Goal: Task Accomplishment & Management: Complete application form

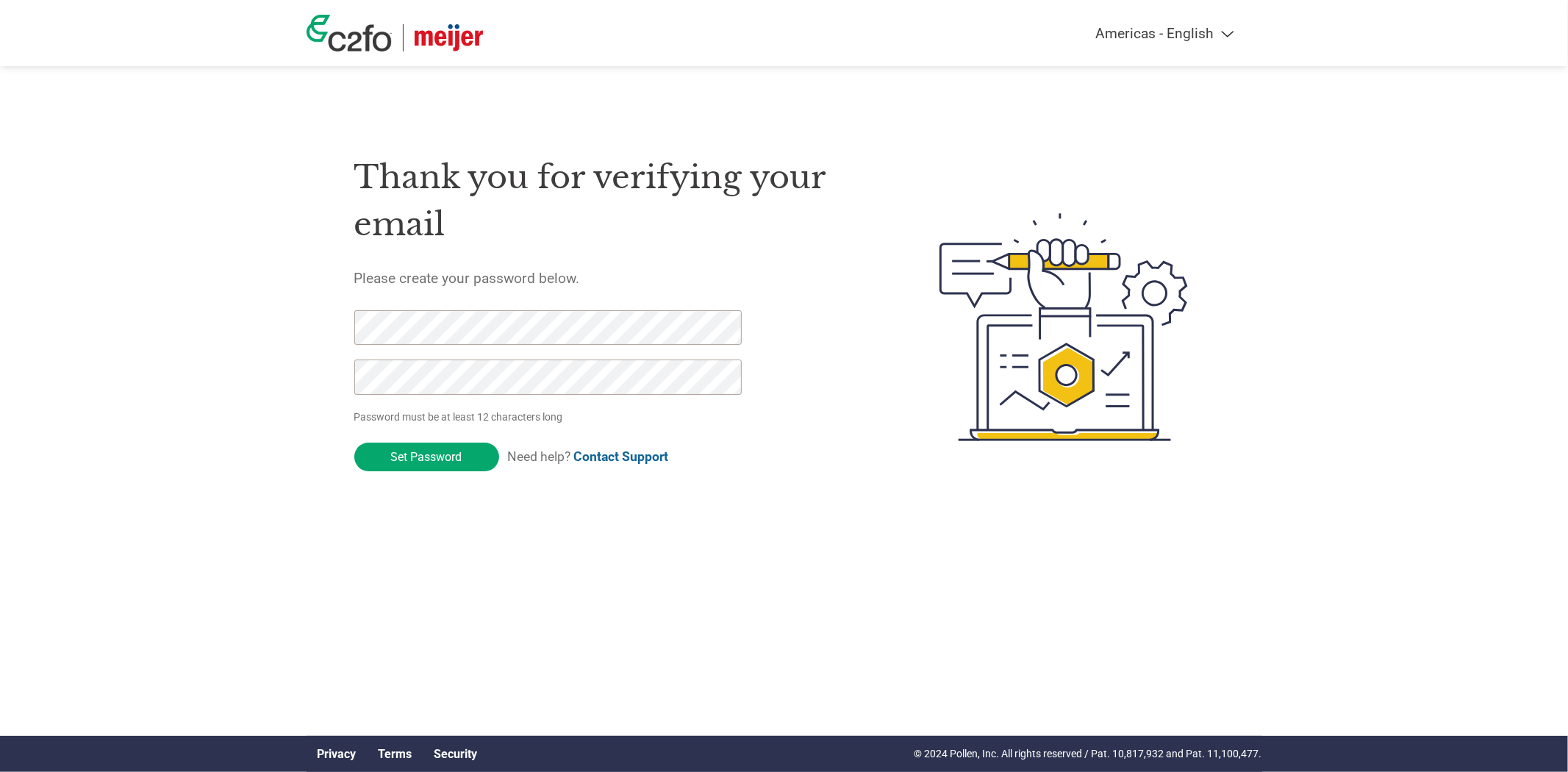
click input "Set Password" at bounding box center [427, 456] width 145 height 28
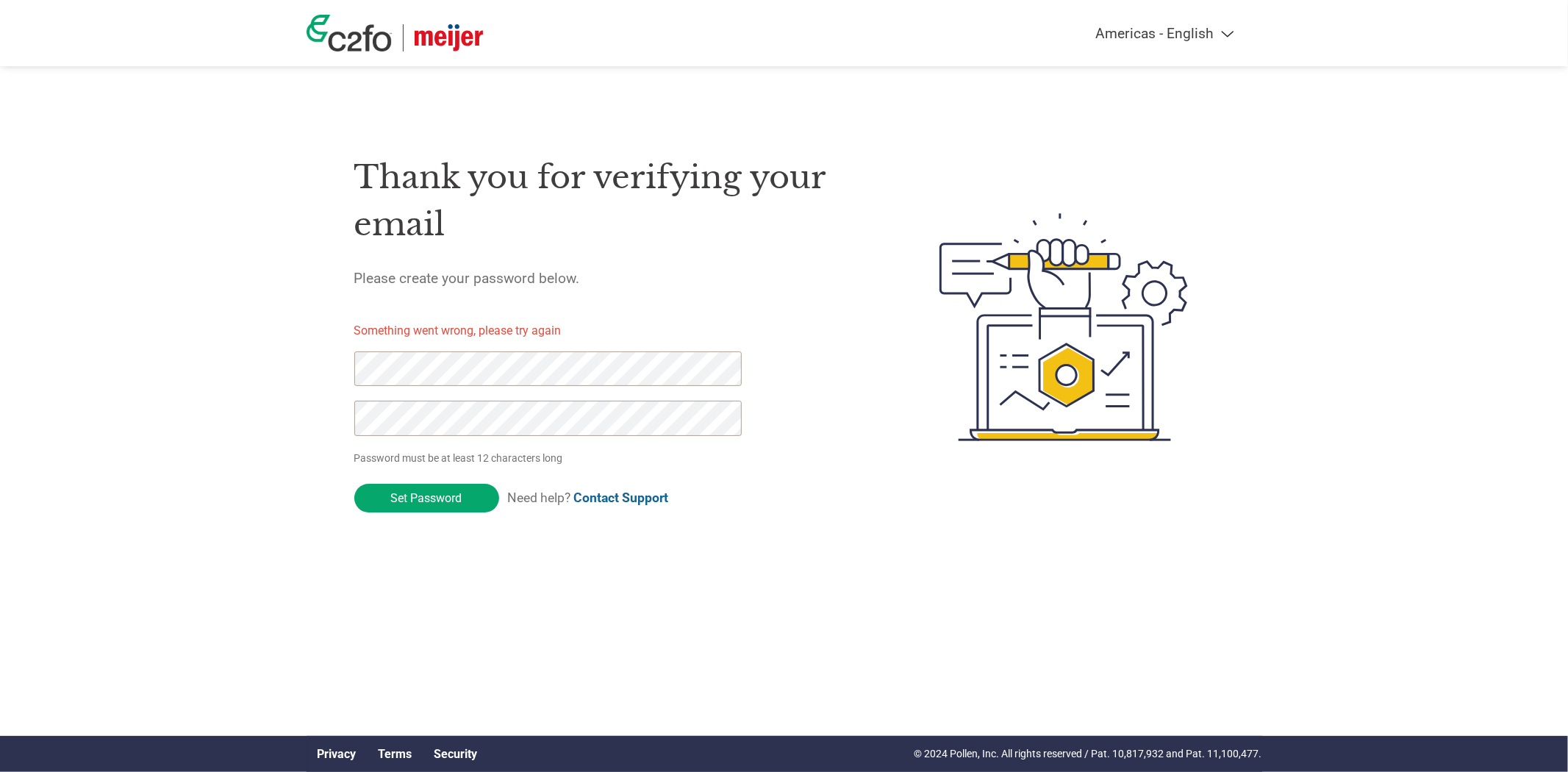
click at [441, 31] on img at bounding box center [448, 38] width 68 height 27
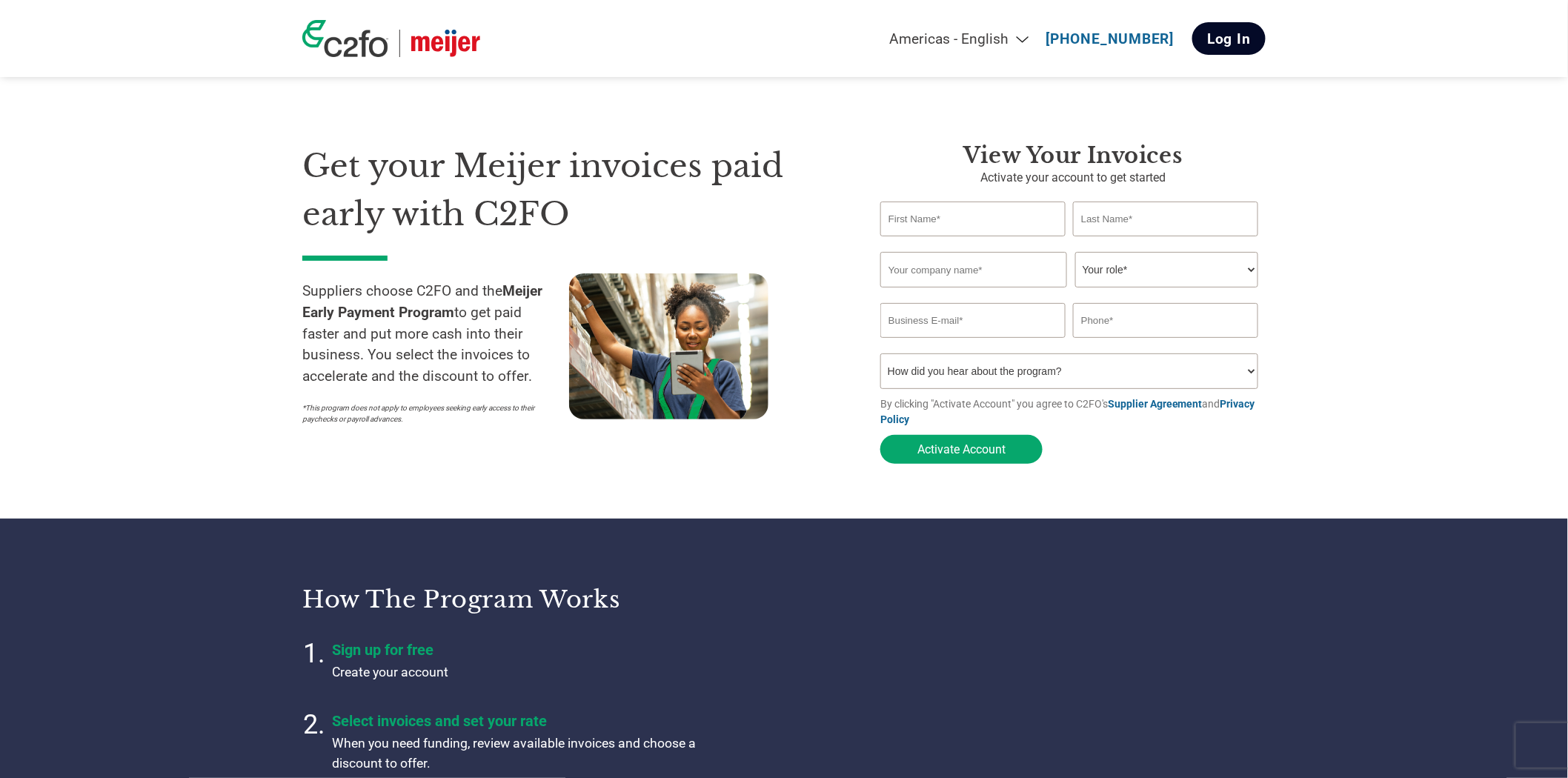
click at [1221, 33] on link "Log In" at bounding box center [1229, 39] width 74 height 33
click at [957, 223] on input "text" at bounding box center [972, 218] width 185 height 35
click at [960, 223] on input "text" at bounding box center [972, 218] width 185 height 35
type input "o"
type input "Omid"
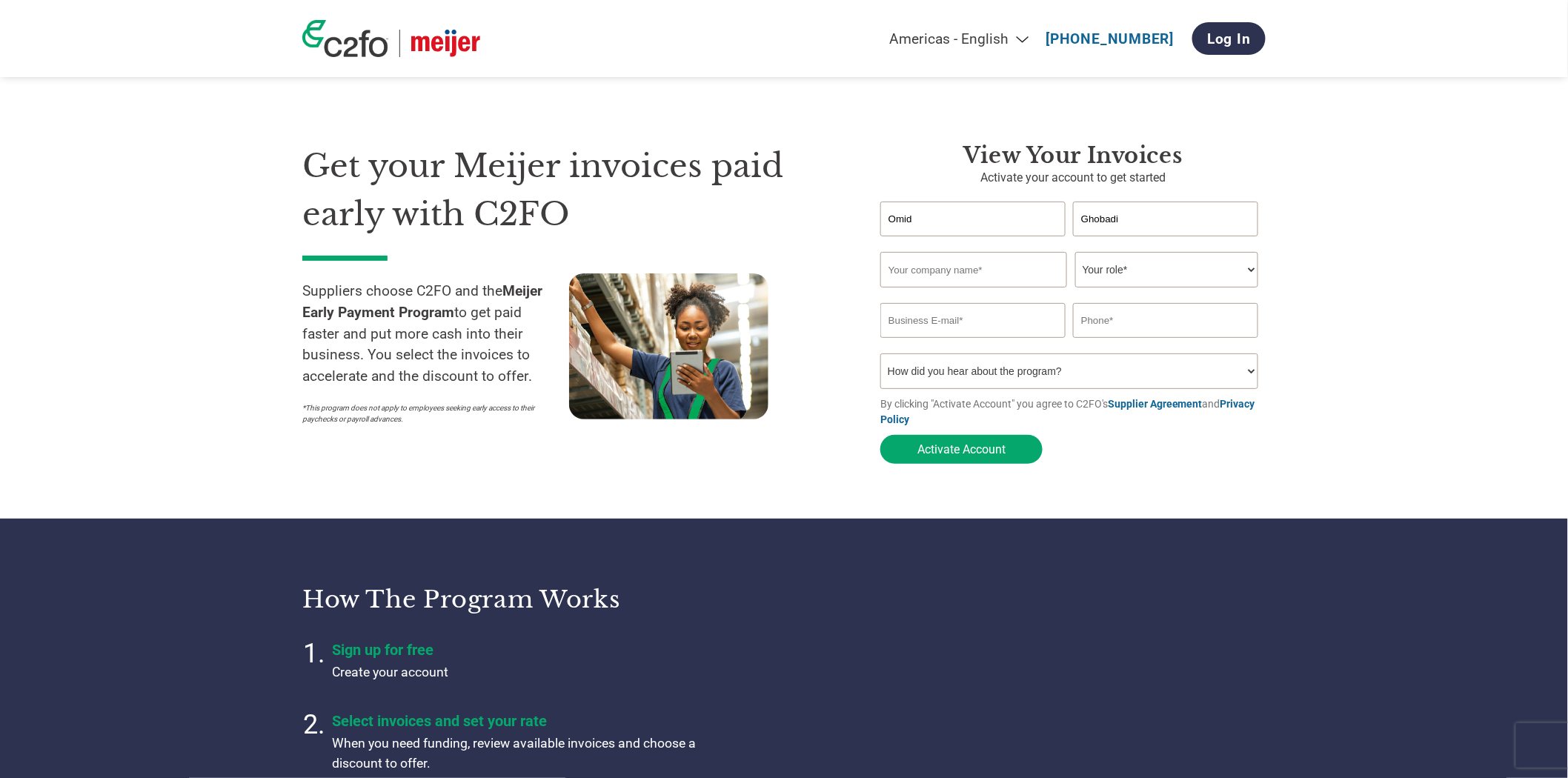
type input "Ghobadi"
type input "HyGen Pharmaceuticals, Inc."
click at [1131, 258] on select "Your role* CFO Controller Credit Manager Finance Director Treasurer CEO Preside…" at bounding box center [1166, 270] width 183 height 36
select select "CFO"
click at [1075, 252] on select "Your role* CFO Controller Credit Manager Finance Director Treasurer CEO Preside…" at bounding box center [1166, 270] width 183 height 36
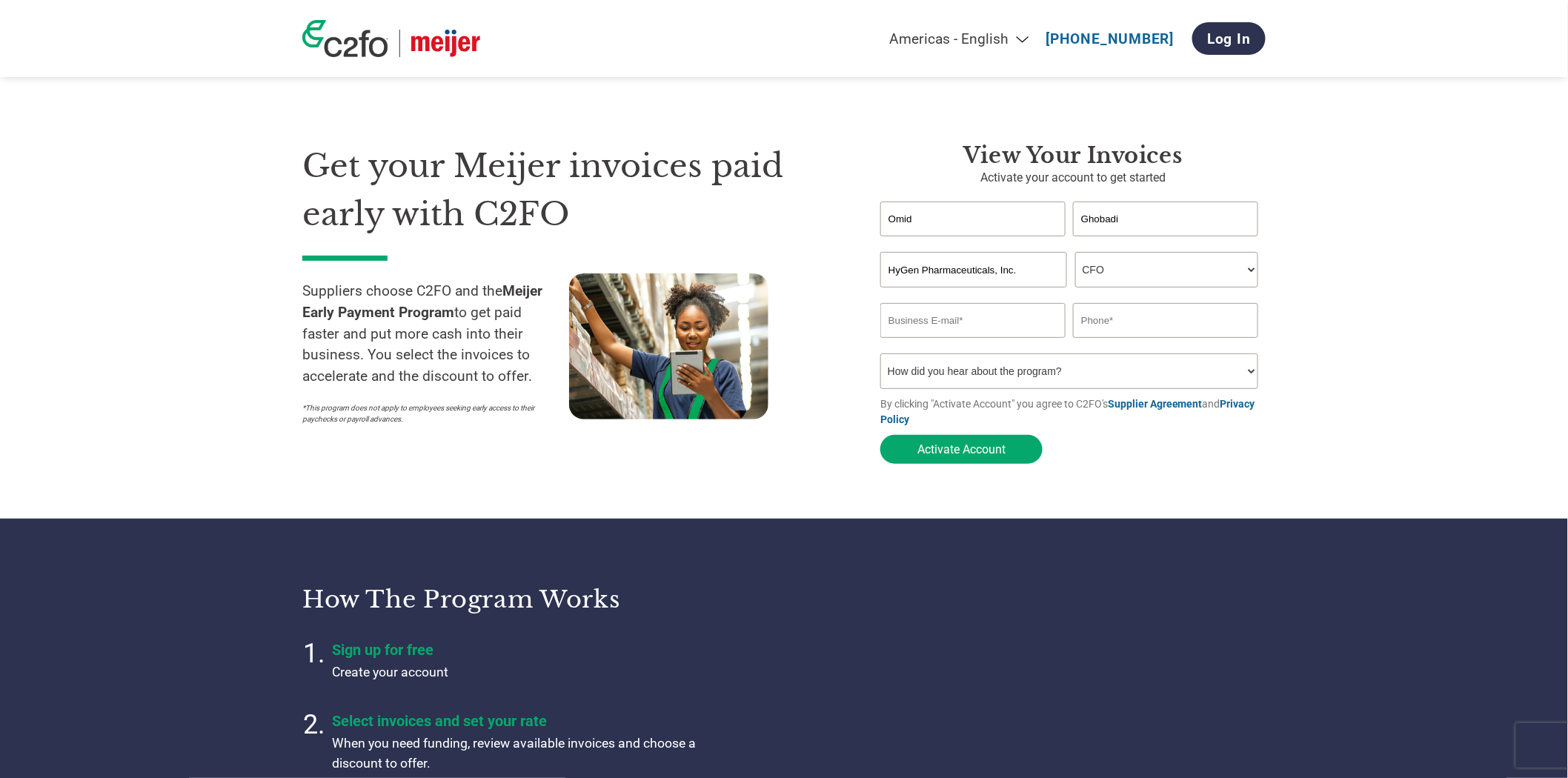
click at [947, 315] on input "email" at bounding box center [972, 320] width 185 height 35
type input "oghobadi@hygenpharma.com"
type input "4252851066"
click at [972, 450] on button "Activate Account" at bounding box center [961, 449] width 163 height 29
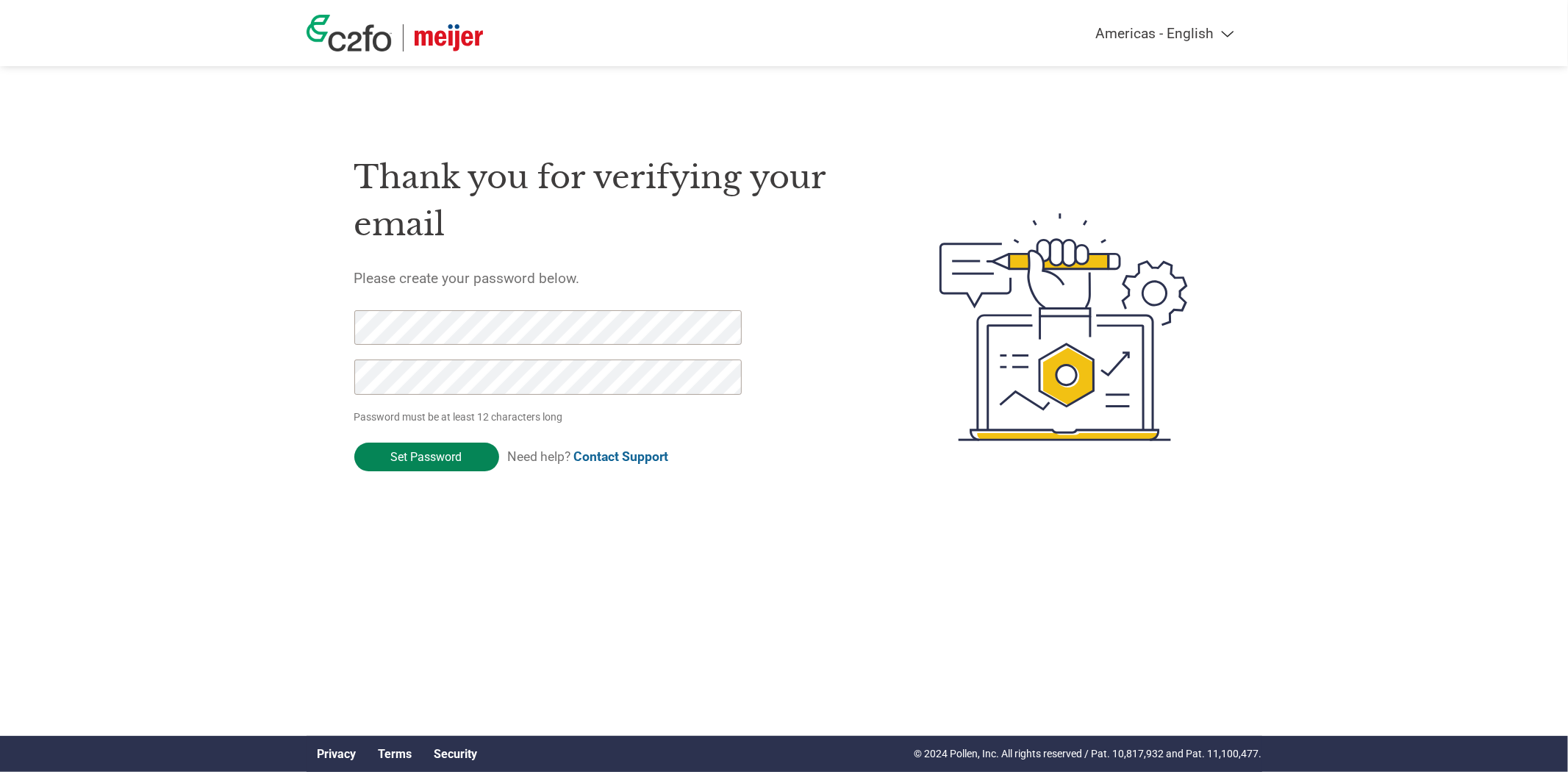
click at [452, 455] on input "Set Password" at bounding box center [427, 456] width 145 height 28
